Goal: Transaction & Acquisition: Purchase product/service

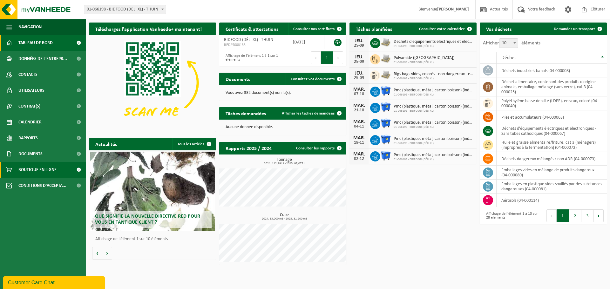
click at [40, 169] on span "Boutique en ligne" at bounding box center [37, 170] width 38 height 16
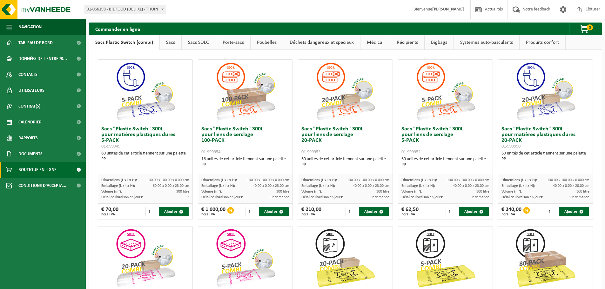
click at [171, 42] on link "Sacs" at bounding box center [171, 42] width 22 height 15
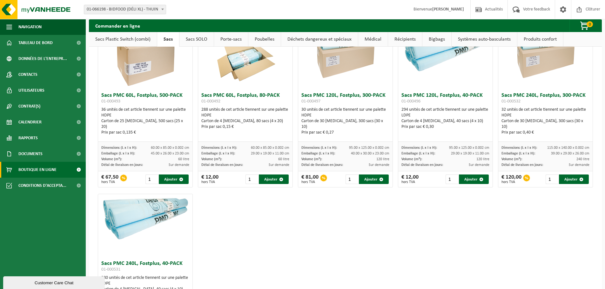
scroll to position [699, 0]
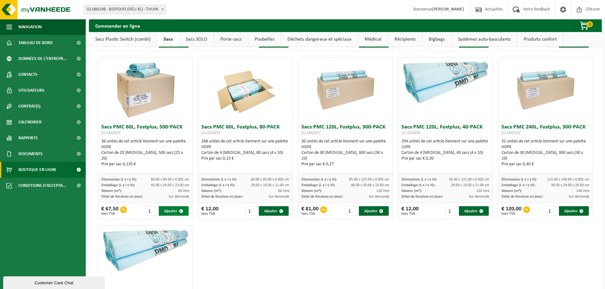
click at [170, 211] on button "Ajouter" at bounding box center [174, 211] width 30 height 10
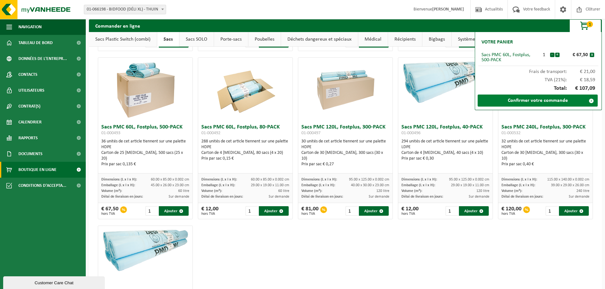
click at [538, 101] on link "Confirmer votre commande" at bounding box center [538, 101] width 120 height 12
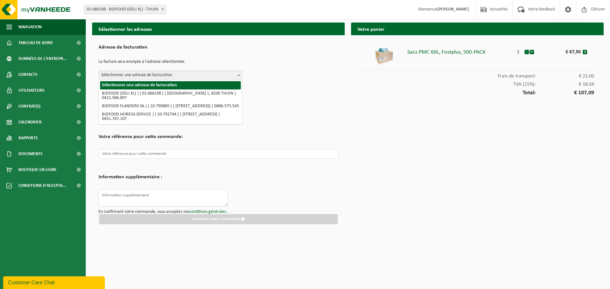
click at [238, 76] on span at bounding box center [239, 75] width 6 height 8
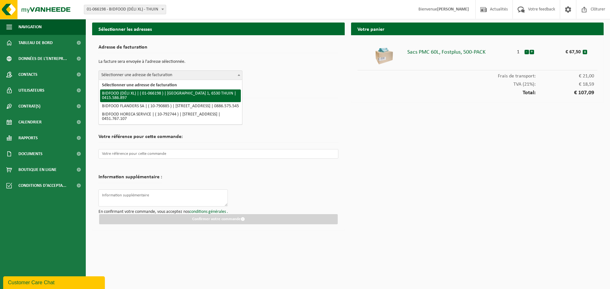
select select "26295"
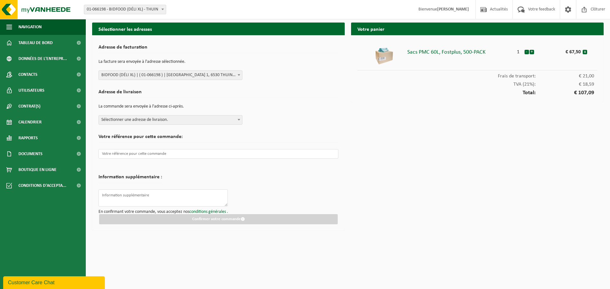
click at [238, 120] on b at bounding box center [239, 120] width 3 height 2
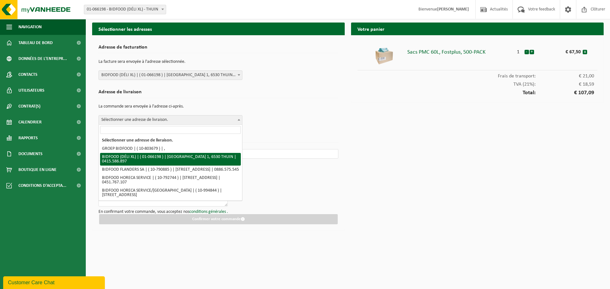
select select "26295"
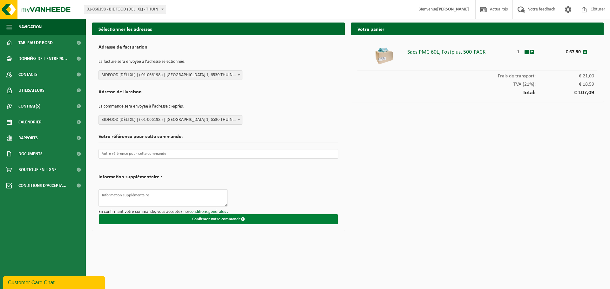
click at [221, 220] on button "Confirmer votre commande" at bounding box center [218, 219] width 238 height 10
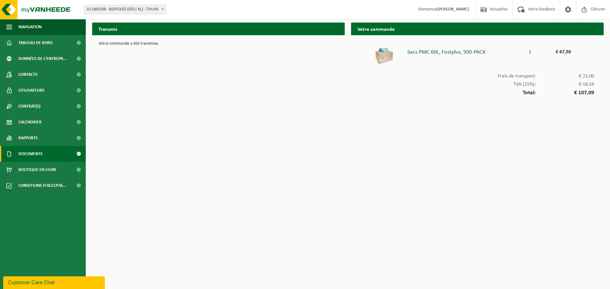
click at [28, 154] on span "Documents" at bounding box center [30, 154] width 24 height 16
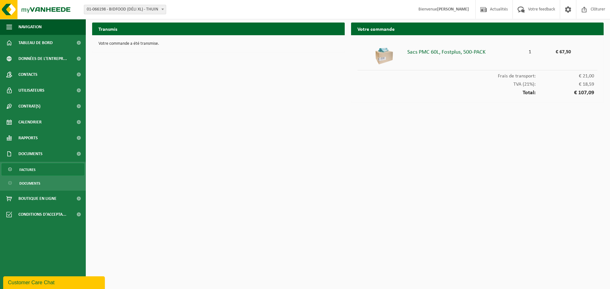
click at [28, 170] on span "Factures" at bounding box center [27, 170] width 16 height 12
